Goal: Task Accomplishment & Management: Manage account settings

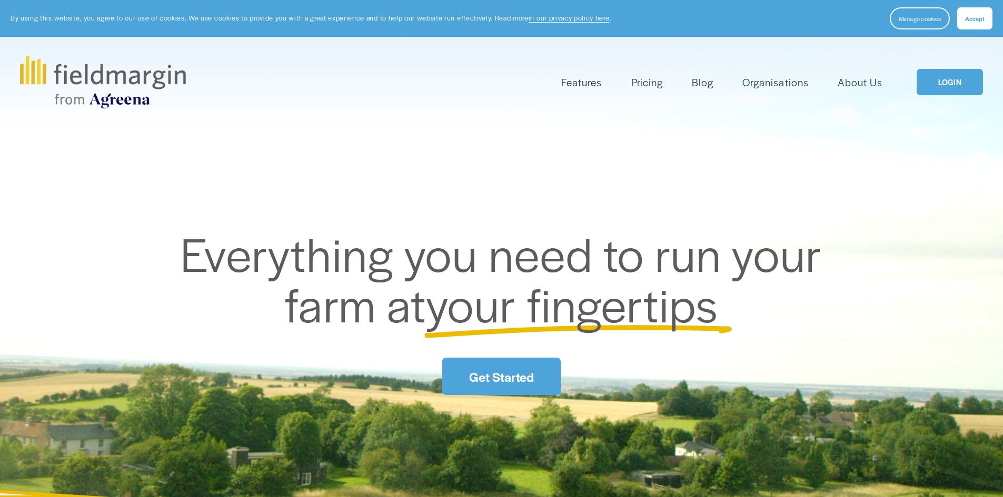
click at [941, 85] on link "LOGIN" at bounding box center [950, 82] width 66 height 27
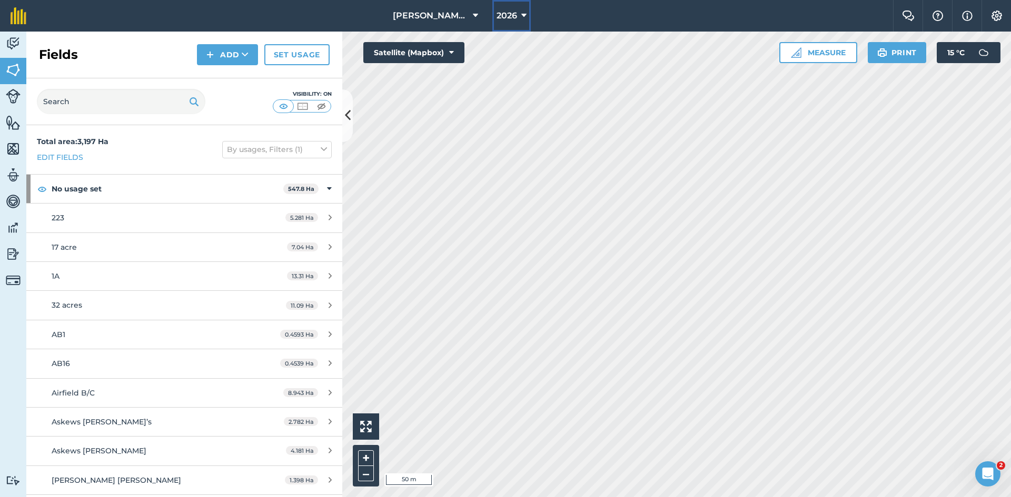
click at [516, 14] on span "2026" at bounding box center [506, 15] width 21 height 13
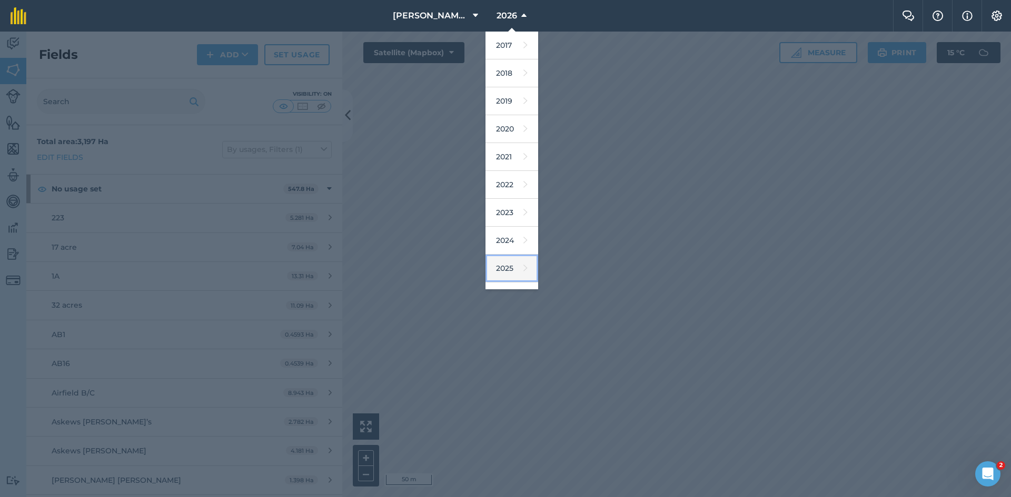
click at [513, 262] on link "2025" at bounding box center [511, 269] width 53 height 28
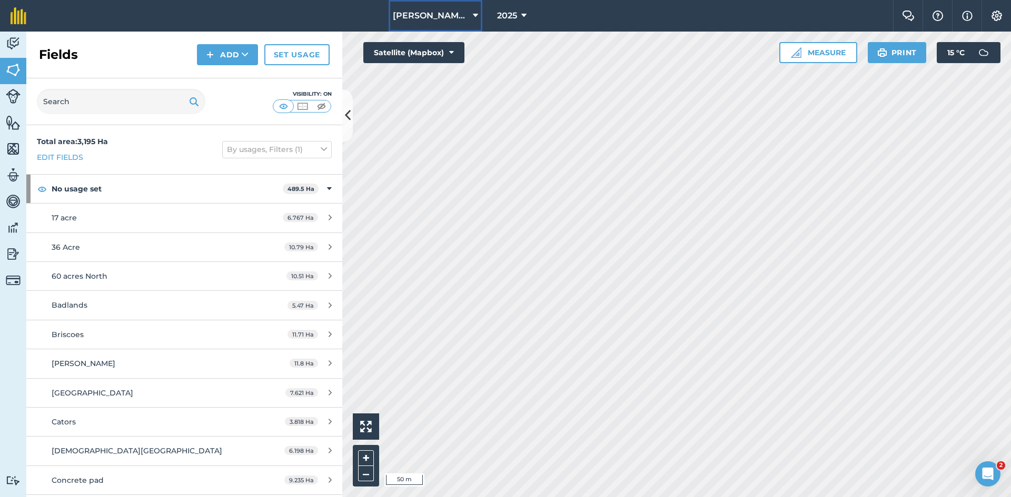
click at [427, 20] on span "Frederick Hiam Ltd." at bounding box center [431, 15] width 76 height 13
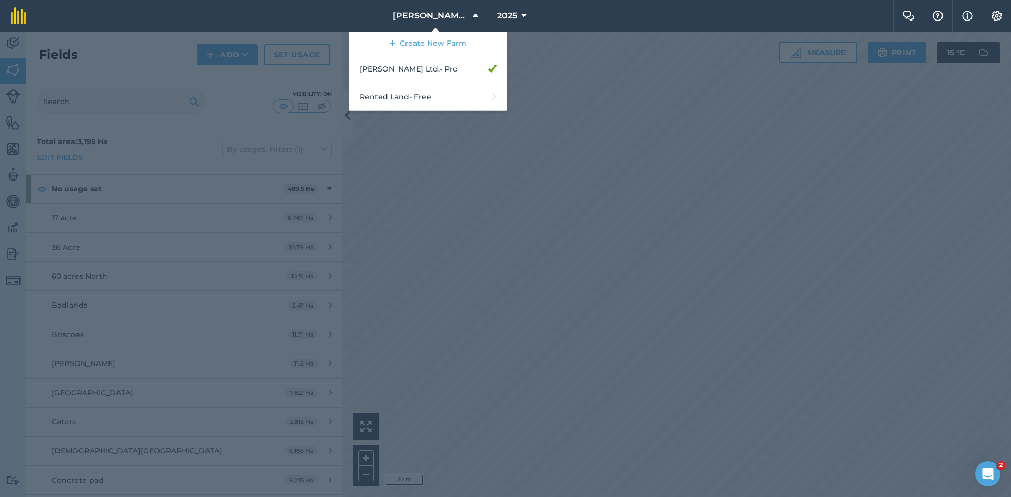
click at [610, 13] on nav "Frederick Hiam Ltd. Create New Farm Frederick Hiam Ltd. - Pro Rented Land - Fre…" at bounding box center [465, 16] width 856 height 32
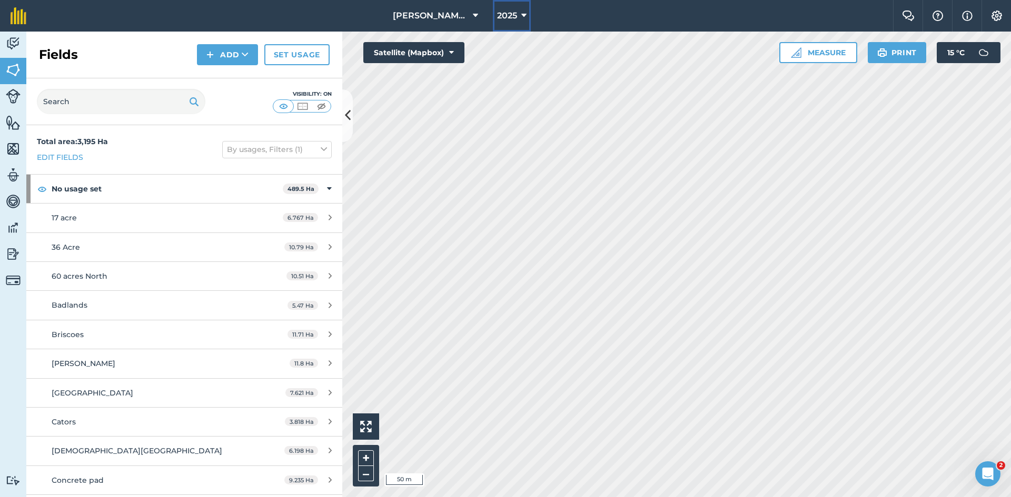
click at [501, 14] on span "2025" at bounding box center [507, 15] width 20 height 13
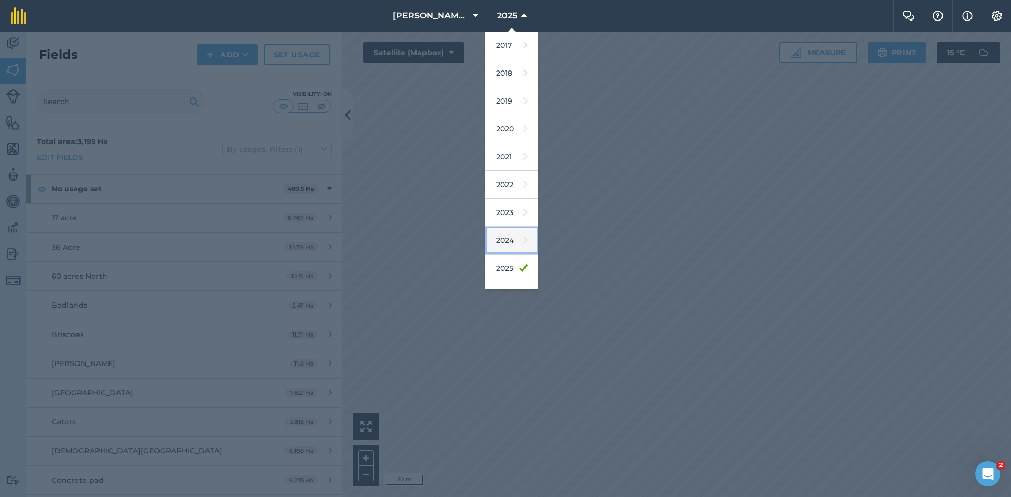
click at [523, 243] on icon at bounding box center [525, 240] width 4 height 15
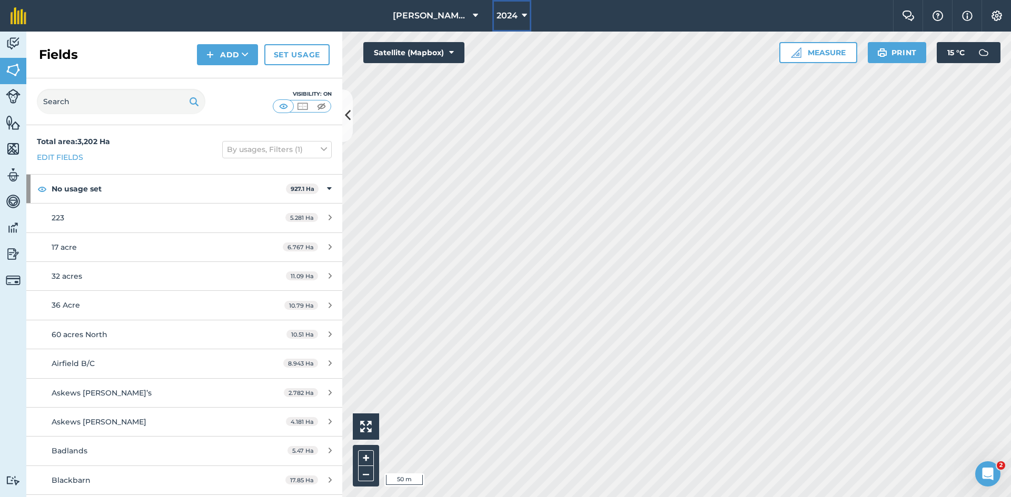
click at [510, 11] on span "2024" at bounding box center [506, 15] width 21 height 13
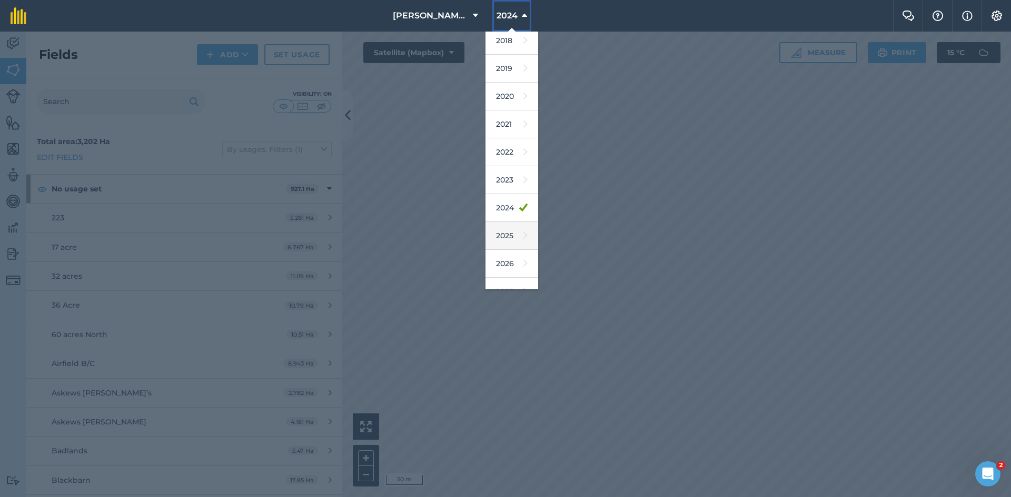
scroll to position [49, 0]
click at [511, 243] on link "2026" at bounding box center [511, 248] width 53 height 28
